Goal: Information Seeking & Learning: Check status

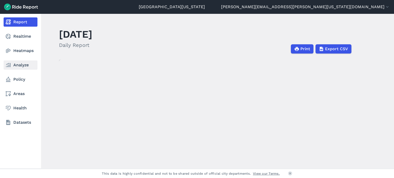
click at [14, 66] on link "Analyze" at bounding box center [21, 65] width 34 height 9
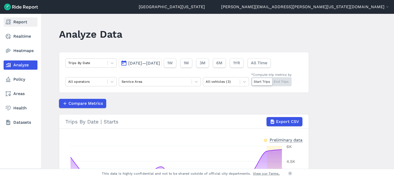
click at [15, 23] on link "Report" at bounding box center [21, 21] width 34 height 9
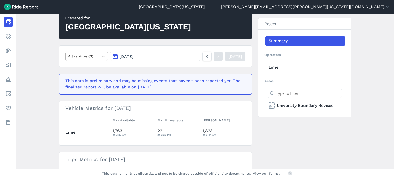
scroll to position [77, 0]
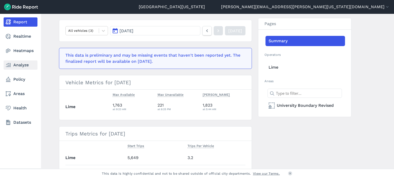
click at [17, 66] on link "Analyze" at bounding box center [21, 65] width 34 height 9
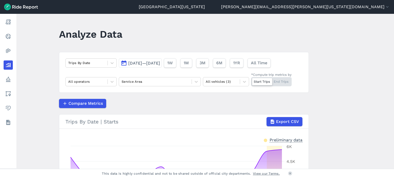
click at [127, 63] on button "[DATE]—[DATE]" at bounding box center [140, 62] width 43 height 9
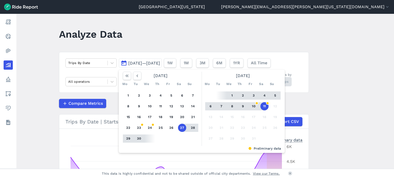
drag, startPoint x: 181, startPoint y: 127, endPoint x: 219, endPoint y: 122, distance: 38.6
click at [219, 122] on div "[DATE] Mo Tu We Th Fr Sa Su 1 2 3 4 5 6 7 8 9 10 11 12 13 14 15 16 17 18 19 20 …" at bounding box center [202, 109] width 162 height 74
click at [260, 106] on button "11" at bounding box center [264, 106] width 8 height 8
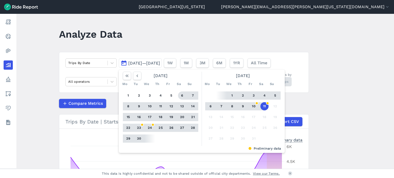
click at [175, 36] on header "Analyze Data" at bounding box center [187, 36] width 256 height 20
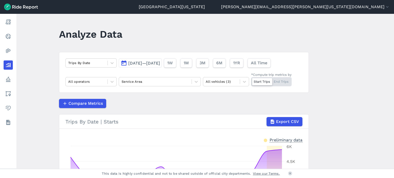
click at [149, 63] on span "[DATE]—[DATE]" at bounding box center [144, 63] width 32 height 5
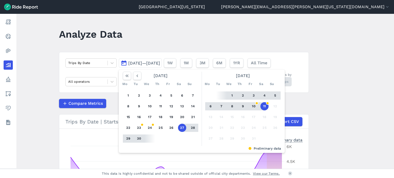
drag, startPoint x: 180, startPoint y: 129, endPoint x: 205, endPoint y: 126, distance: 26.1
click at [202, 127] on div "[DATE] Mo Tu We Th Fr Sa Su 1 2 3 4 5 6 7 8 9 10 11 12 13 14 15 16 17 18 19 20 …" at bounding box center [202, 109] width 162 height 74
click at [261, 107] on button "11" at bounding box center [264, 106] width 8 height 8
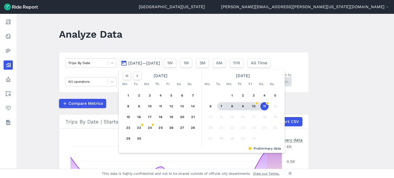
click at [181, 29] on header "Analyze Data" at bounding box center [187, 36] width 256 height 20
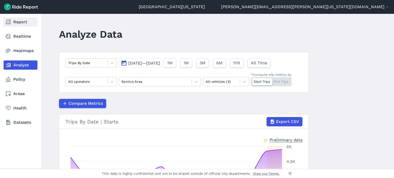
click at [23, 24] on link "Report" at bounding box center [21, 21] width 34 height 9
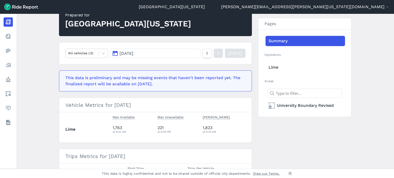
scroll to position [51, 0]
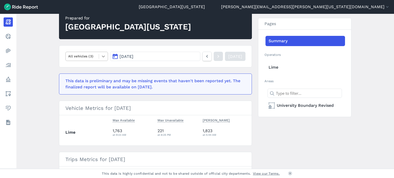
click at [104, 57] on icon at bounding box center [103, 56] width 5 height 5
click at [103, 57] on icon at bounding box center [103, 57] width 3 height 2
click at [55, 95] on main "[DATE] Daily Report Print Export CSV Prepared for University of [US_STATE] All …" at bounding box center [205, 91] width 378 height 155
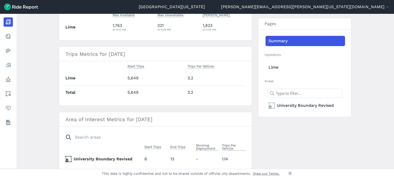
scroll to position [178, 0]
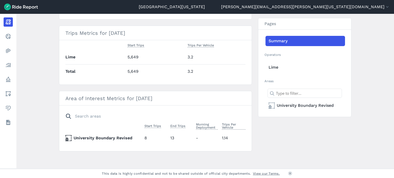
click at [108, 137] on th "University Boundary Revised" at bounding box center [103, 138] width 77 height 6
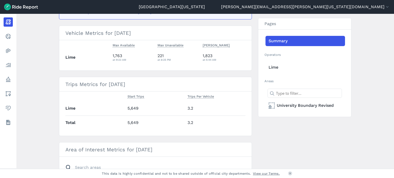
click at [53, 46] on main "[DATE] Daily Report Print Export CSV Prepared for University of [US_STATE] All …" at bounding box center [205, 91] width 378 height 155
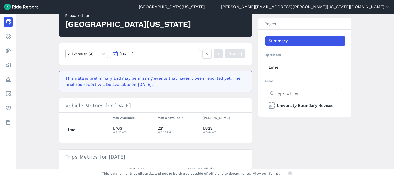
scroll to position [24, 0]
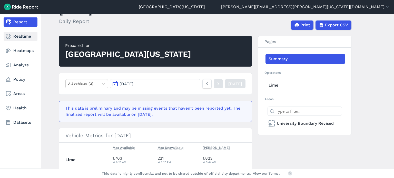
click at [14, 36] on link "Realtime" at bounding box center [21, 36] width 34 height 9
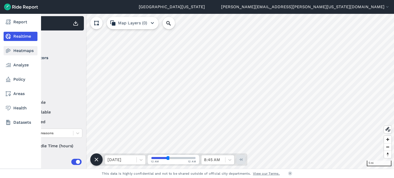
click at [24, 52] on link "Heatmaps" at bounding box center [21, 50] width 34 height 9
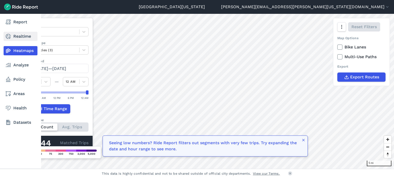
click at [26, 36] on link "Realtime" at bounding box center [21, 36] width 34 height 9
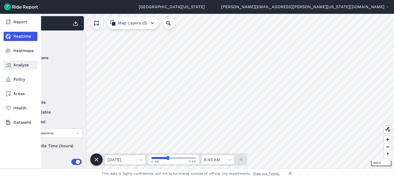
click at [15, 67] on link "Analyze" at bounding box center [21, 65] width 34 height 9
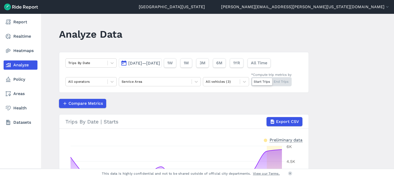
click at [14, 66] on link "Analyze" at bounding box center [21, 65] width 34 height 9
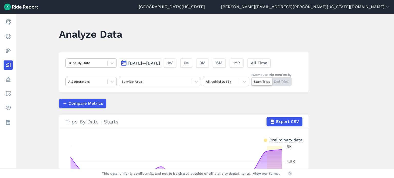
click at [73, 43] on div "Analyze Data" at bounding box center [94, 36] width 70 height 20
click at [49, 52] on main "Analyze Data Trips By Date [DATE]—[DATE] 1W 1M 3M 6M 1YR All Time All operators…" at bounding box center [205, 91] width 378 height 155
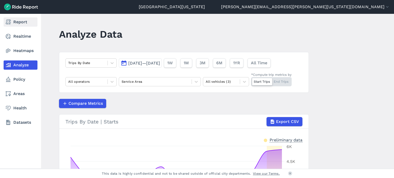
click at [23, 18] on link "Report" at bounding box center [21, 21] width 34 height 9
